Goal: Navigation & Orientation: Find specific page/section

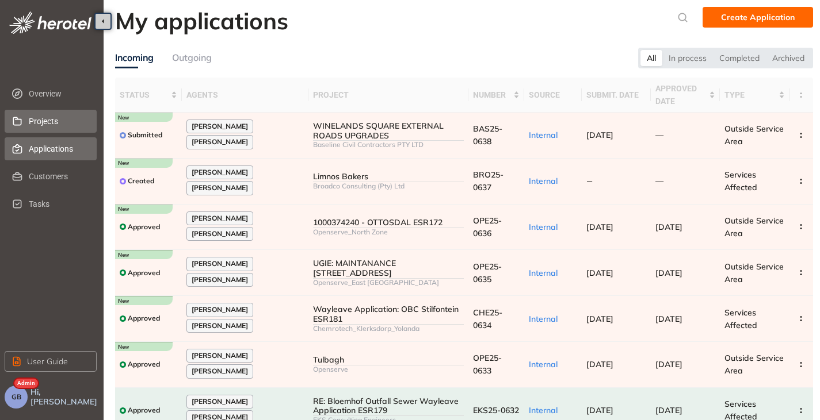
click at [52, 118] on span "Projects" at bounding box center [58, 121] width 59 height 23
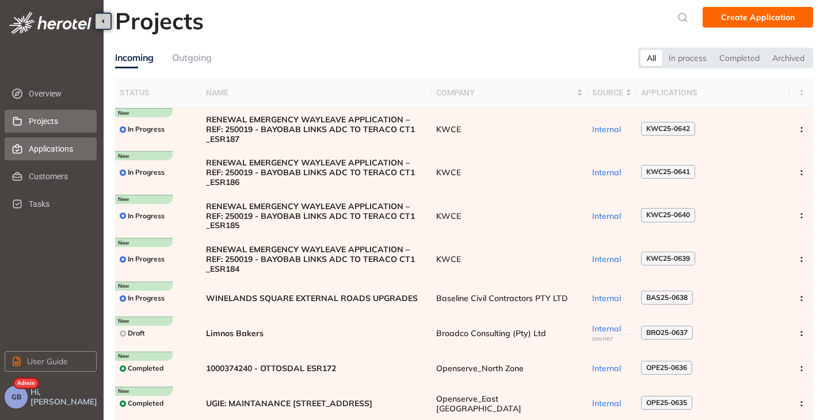
click at [64, 147] on span "Applications" at bounding box center [58, 148] width 59 height 23
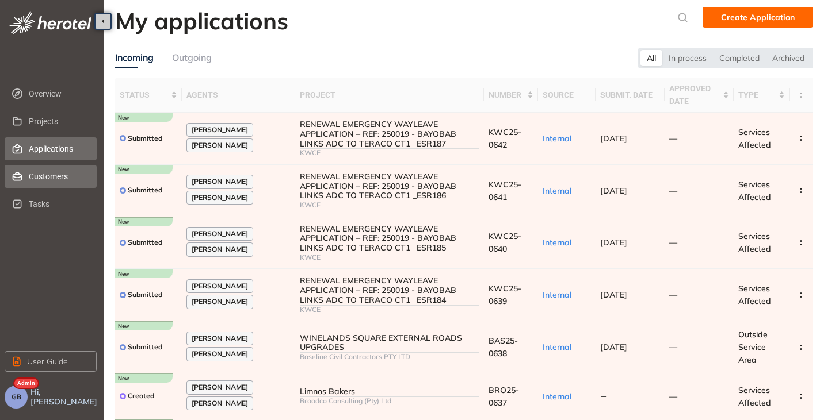
click at [45, 179] on span "Customers" at bounding box center [58, 176] width 59 height 23
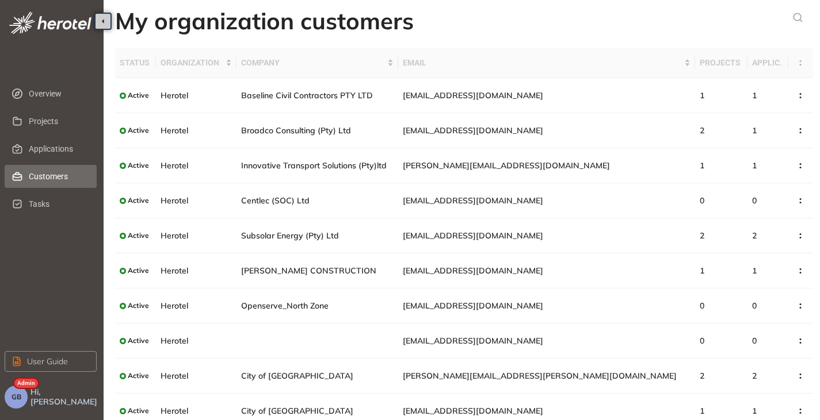
click at [23, 403] on button "GB" at bounding box center [16, 397] width 23 height 23
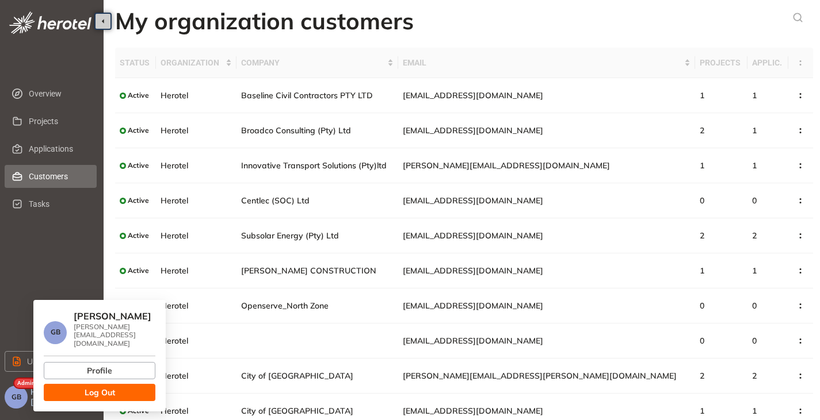
click at [90, 387] on span "Log Out" at bounding box center [100, 393] width 30 height 13
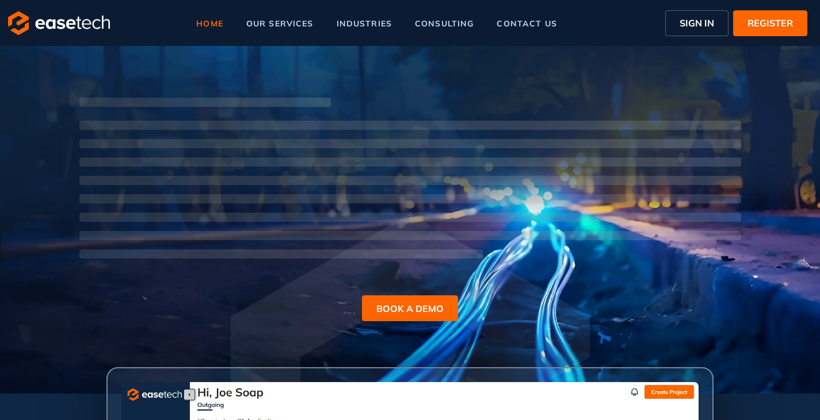
click at [697, 25] on span "SIGN IN" at bounding box center [696, 23] width 35 height 14
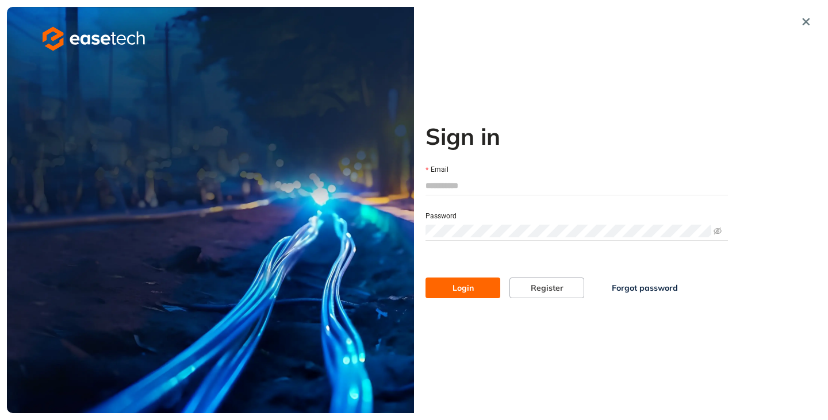
click at [549, 188] on input "Email" at bounding box center [577, 185] width 303 height 17
type input "**********"
click at [454, 292] on span "Login" at bounding box center [463, 288] width 21 height 13
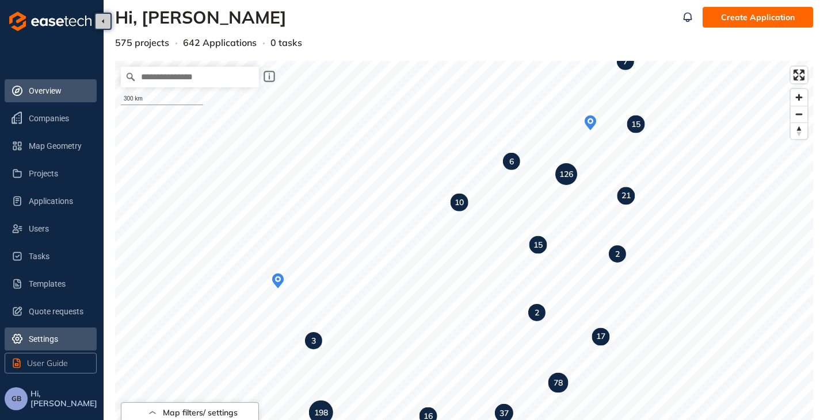
click at [49, 334] on span "Settings" at bounding box center [58, 339] width 59 height 23
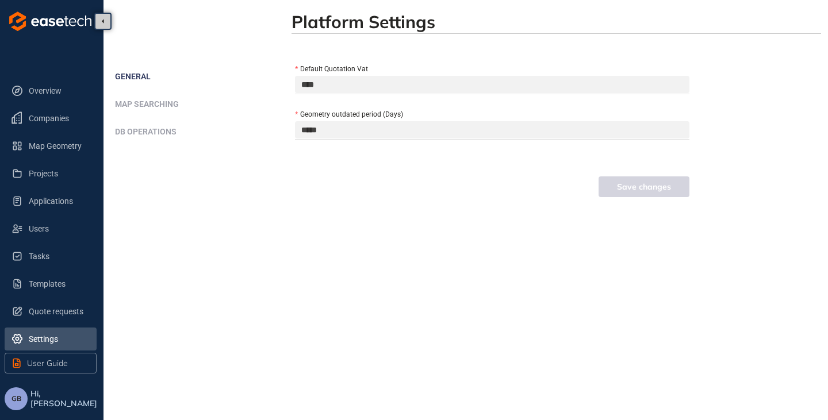
click at [165, 103] on span "Map Searching" at bounding box center [147, 104] width 64 height 9
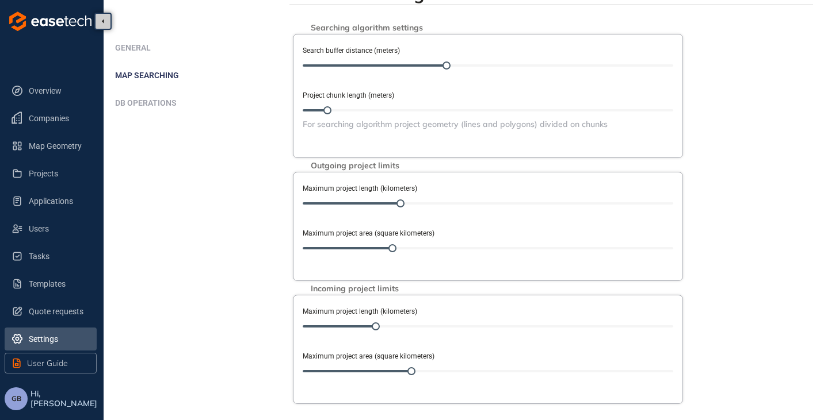
scroll to position [58, 0]
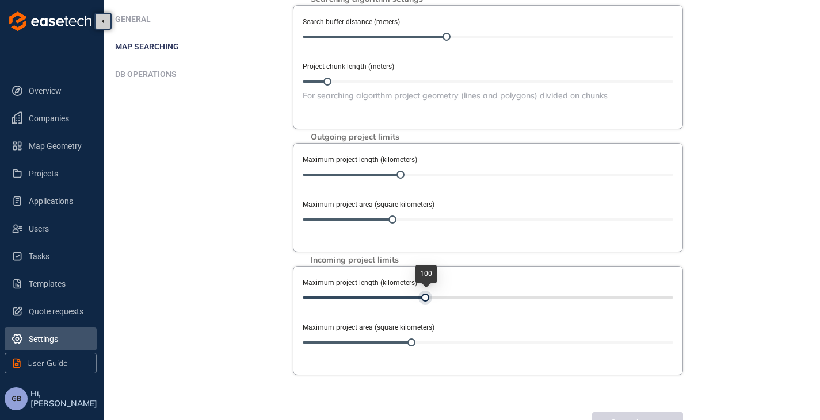
drag, startPoint x: 377, startPoint y: 297, endPoint x: 427, endPoint y: 298, distance: 49.5
click at [427, 298] on div at bounding box center [425, 298] width 8 height 8
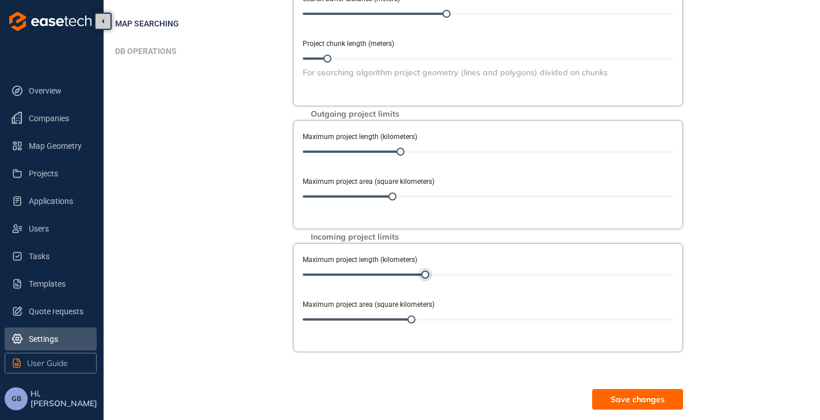
scroll to position [82, 0]
click at [656, 395] on span "Save changes" at bounding box center [637, 398] width 54 height 13
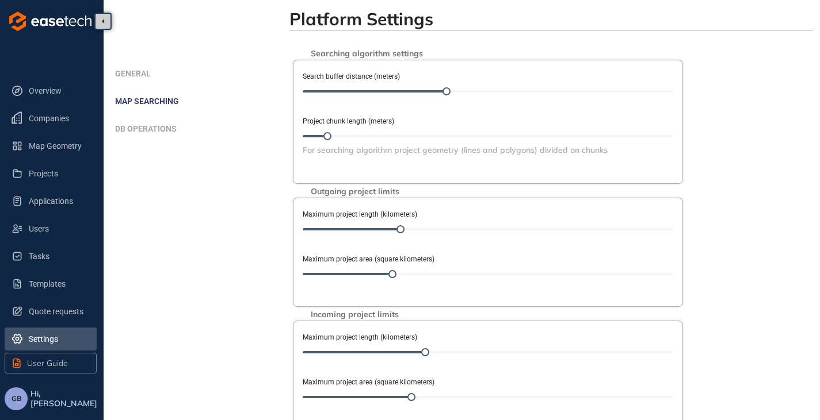
scroll to position [0, 0]
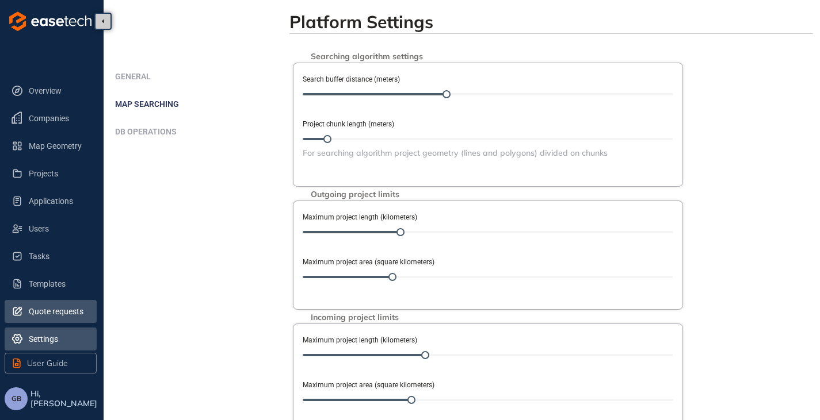
click at [46, 313] on span "Quote requests" at bounding box center [58, 311] width 59 height 23
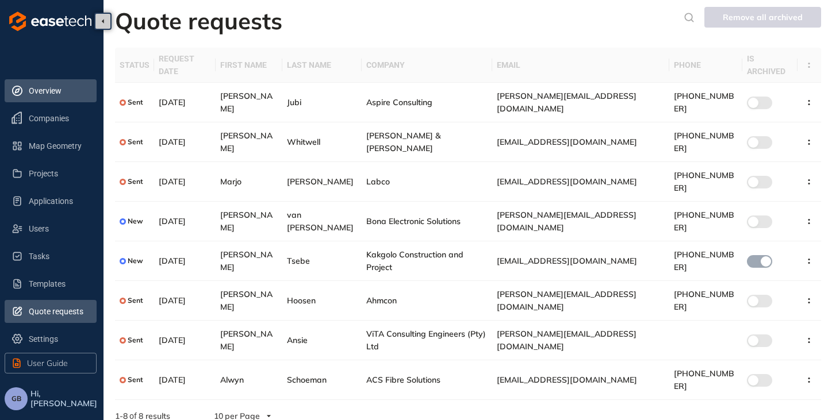
click at [45, 98] on span "Overview" at bounding box center [58, 90] width 59 height 23
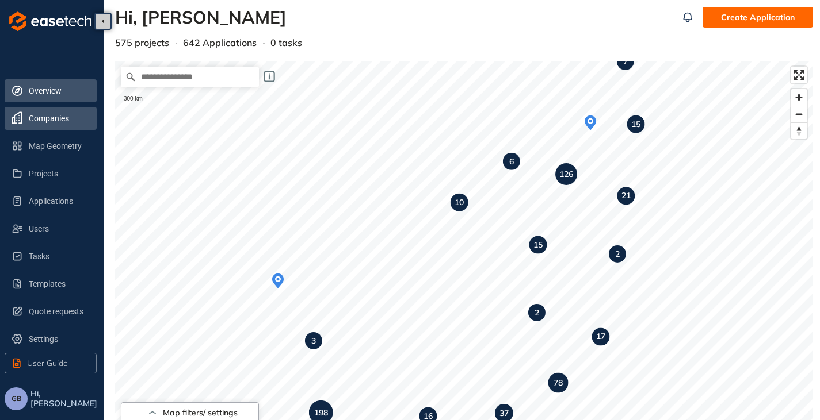
click at [48, 120] on span "Companies" at bounding box center [58, 118] width 59 height 23
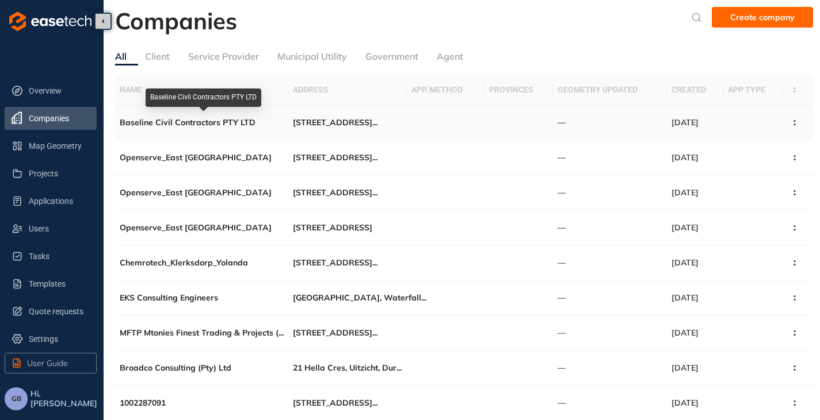
click at [188, 118] on div "Baseline Civil Contractors PTY LTD" at bounding box center [202, 123] width 164 height 10
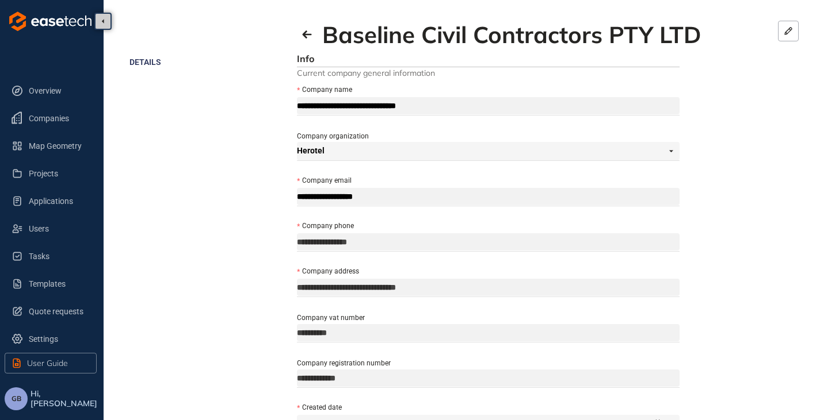
click at [12, 406] on button "GB" at bounding box center [16, 399] width 23 height 23
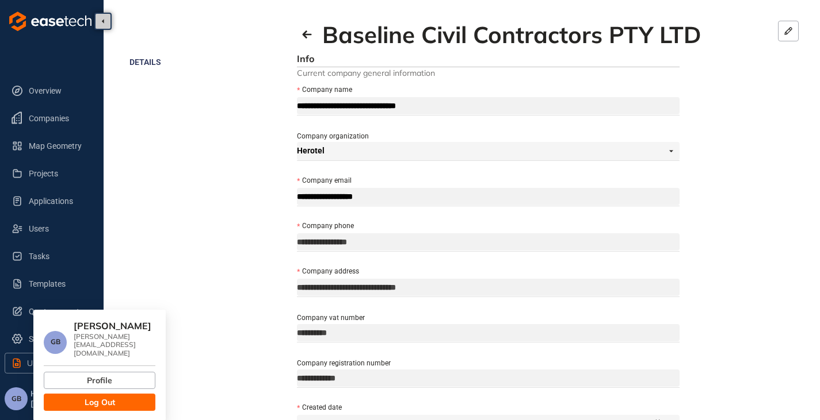
click at [101, 396] on span "Log Out" at bounding box center [100, 402] width 30 height 13
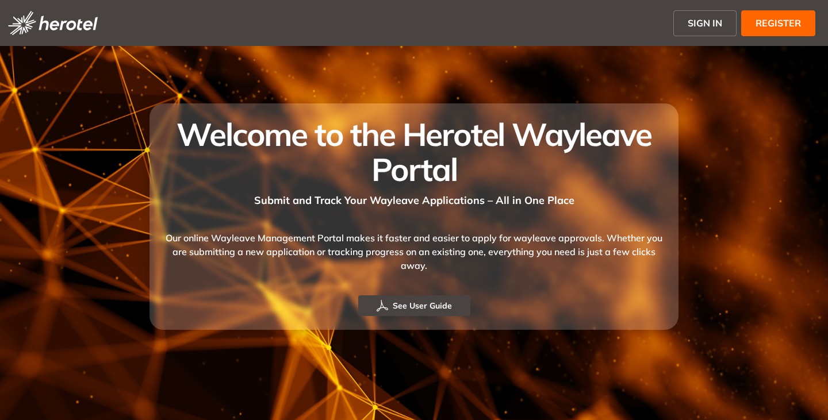
click at [710, 18] on span "SIGN IN" at bounding box center [705, 23] width 35 height 14
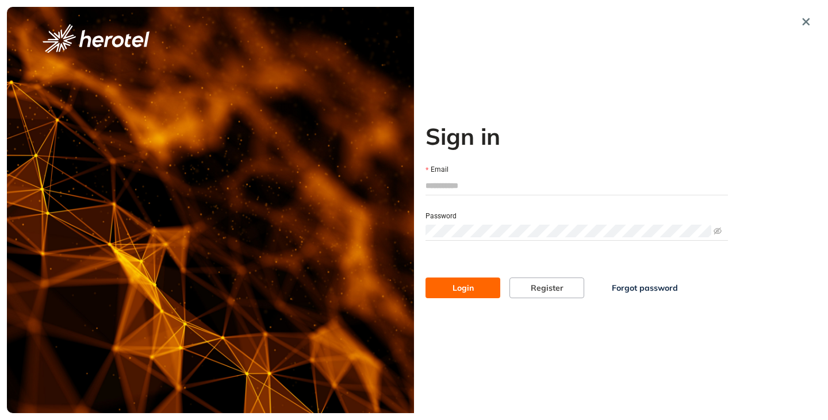
click at [475, 187] on input "Email" at bounding box center [577, 185] width 303 height 17
type input "**********"
click at [426, 278] on button "Login" at bounding box center [463, 288] width 75 height 21
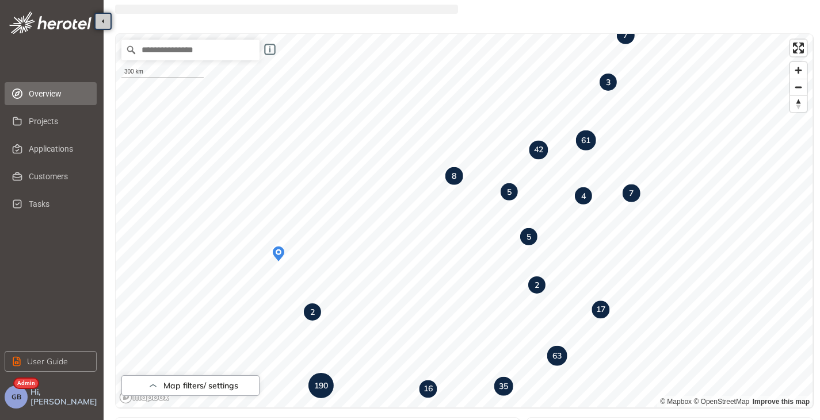
scroll to position [58, 0]
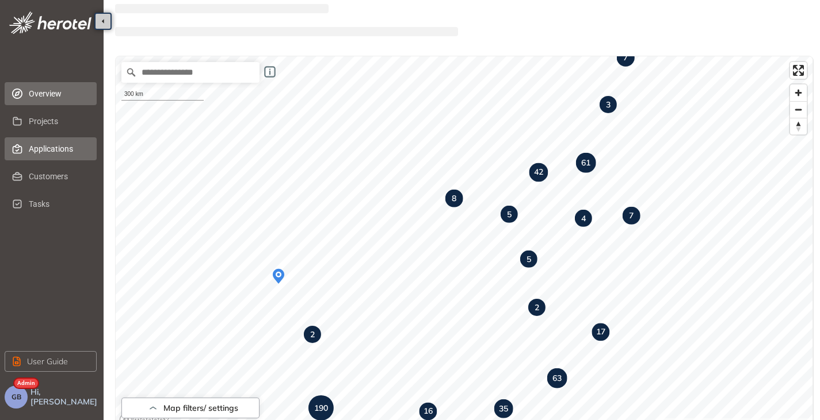
click at [64, 146] on span "Applications" at bounding box center [58, 148] width 59 height 23
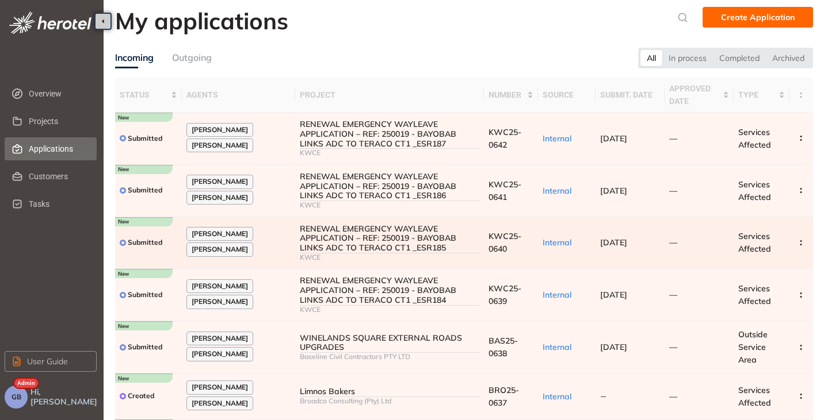
scroll to position [58, 0]
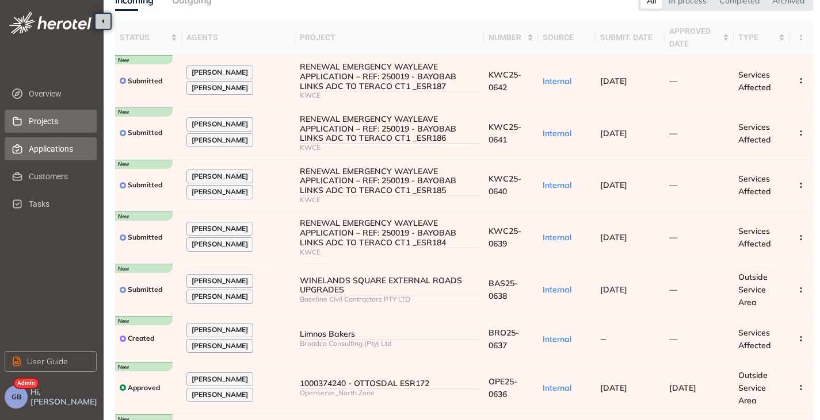
click at [46, 123] on span "Projects" at bounding box center [58, 121] width 59 height 23
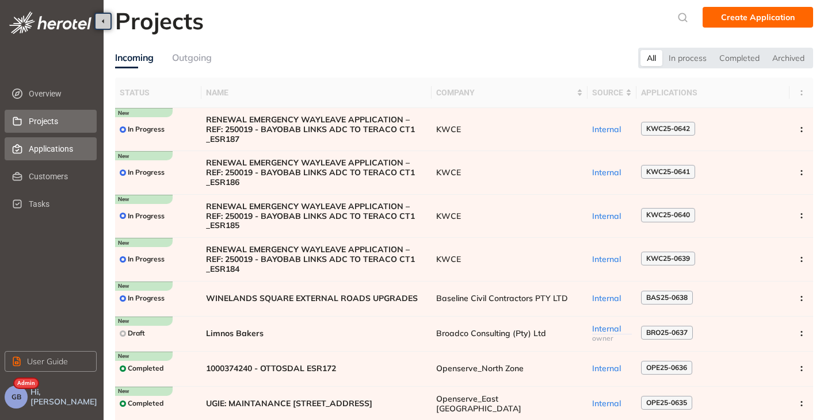
click at [42, 148] on span "Applications" at bounding box center [58, 148] width 59 height 23
